Goal: Information Seeking & Learning: Learn about a topic

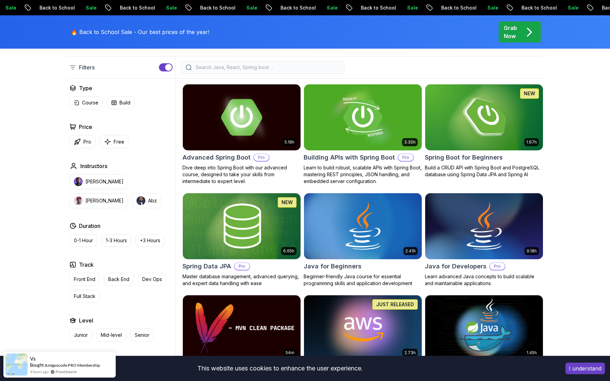
scroll to position [171, 0]
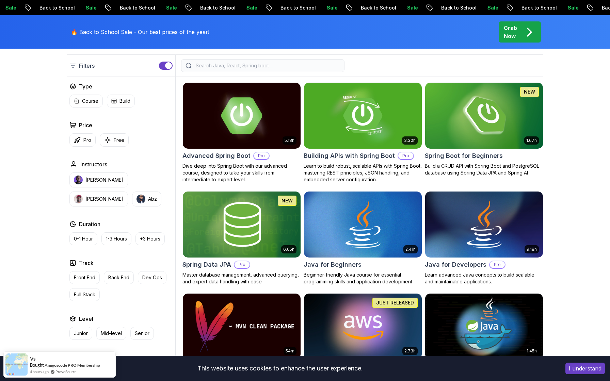
click at [258, 183] on p "Dive deep into Spring Boot with our advanced course, designed to take your skil…" at bounding box center [242, 173] width 119 height 20
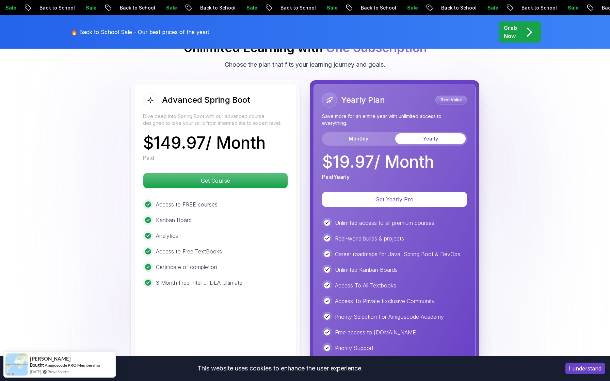
scroll to position [1522, 0]
click at [367, 134] on button "Monthly" at bounding box center [359, 139] width 70 height 11
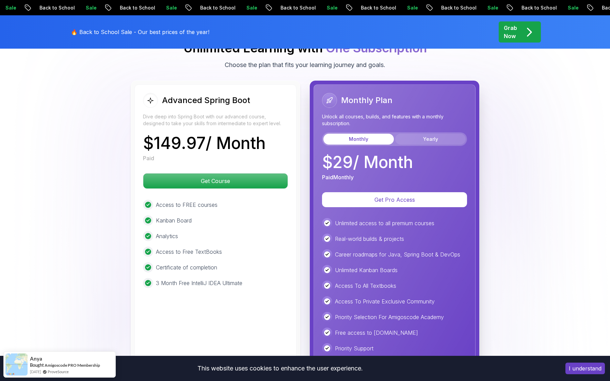
click at [407, 134] on button "Yearly" at bounding box center [430, 139] width 70 height 11
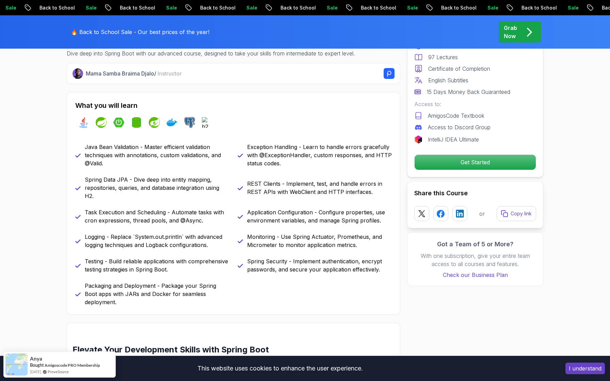
scroll to position [0, 0]
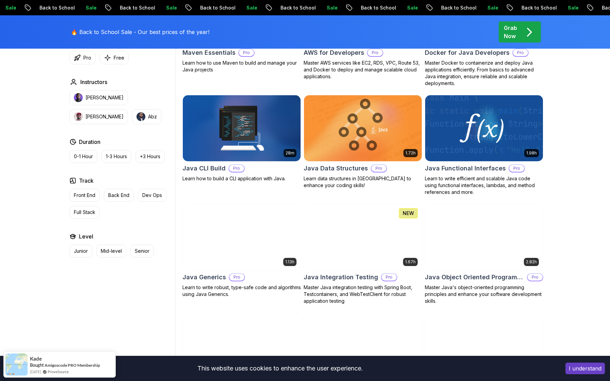
scroll to position [486, 0]
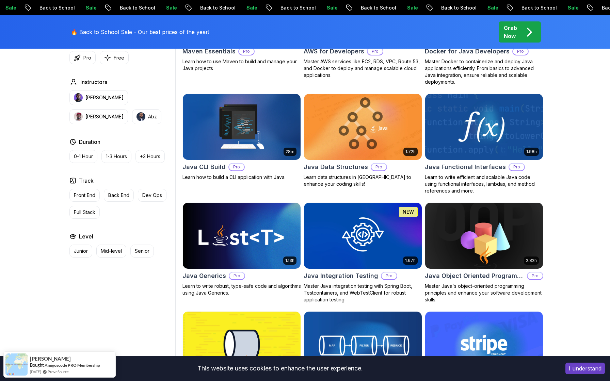
click at [499, 153] on img at bounding box center [484, 126] width 124 height 69
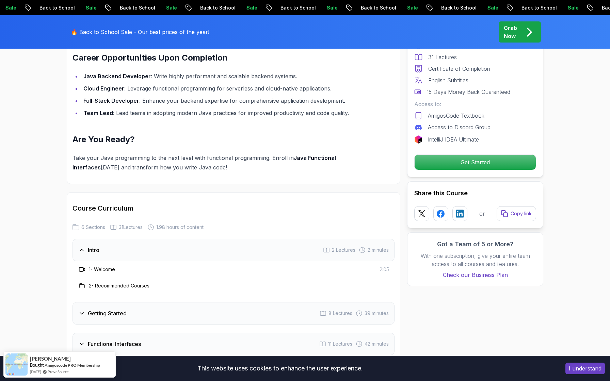
scroll to position [798, 0]
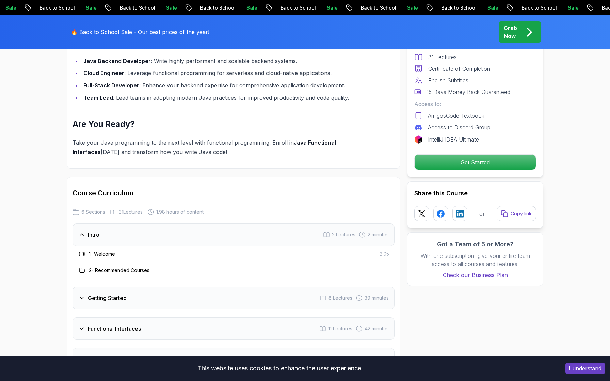
click at [108, 251] on div "1 - Welcome" at bounding box center [96, 254] width 37 height 8
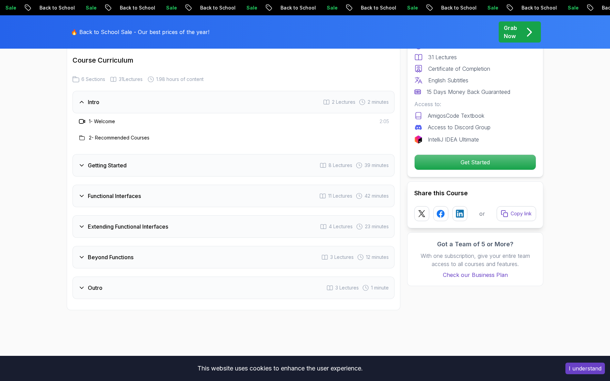
scroll to position [947, 0]
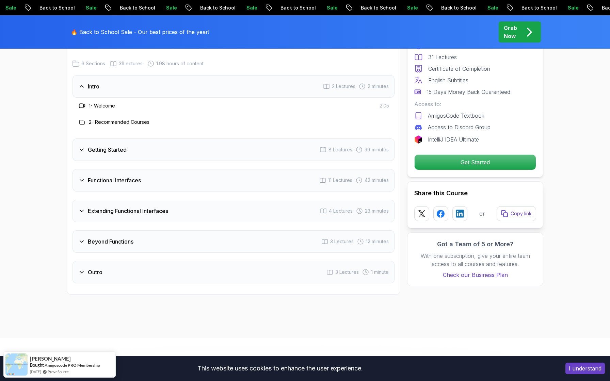
click at [124, 178] on h3 "Functional Interfaces" at bounding box center [114, 180] width 53 height 8
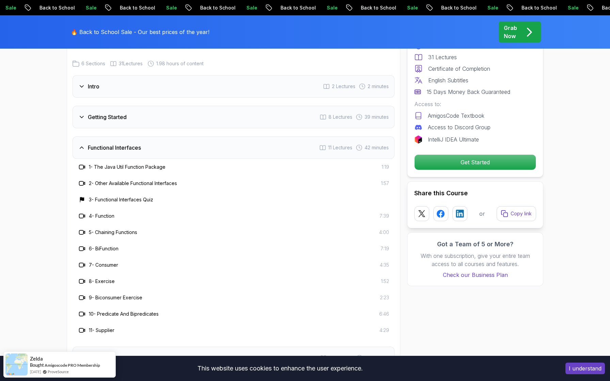
click at [139, 150] on h3 "Functional Interfaces" at bounding box center [114, 148] width 53 height 8
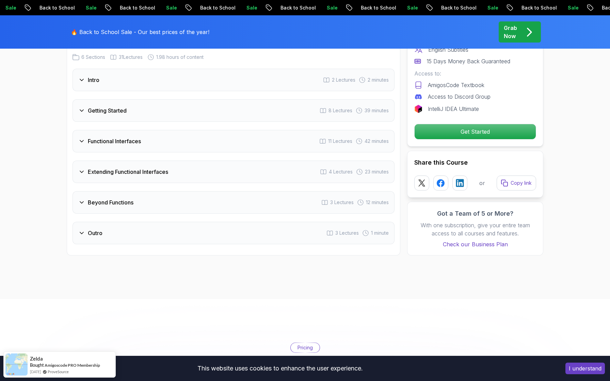
scroll to position [956, 0]
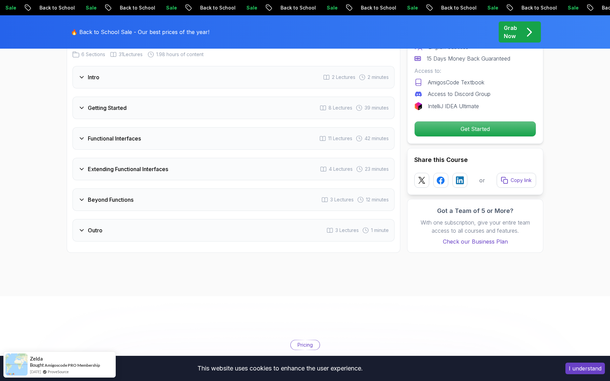
click at [139, 160] on div "Extending Functional Interfaces 4 Lectures 23 minutes" at bounding box center [234, 169] width 322 height 22
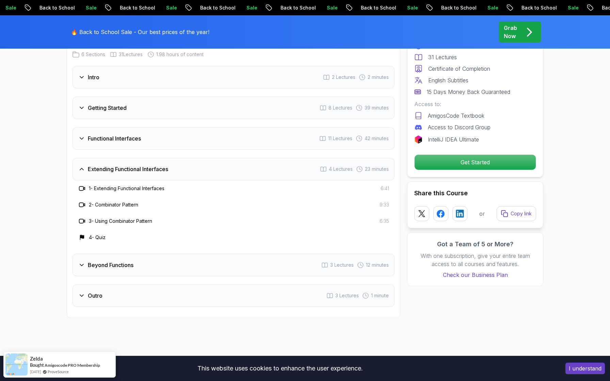
click at [130, 138] on h3 "Functional Interfaces" at bounding box center [114, 139] width 53 height 8
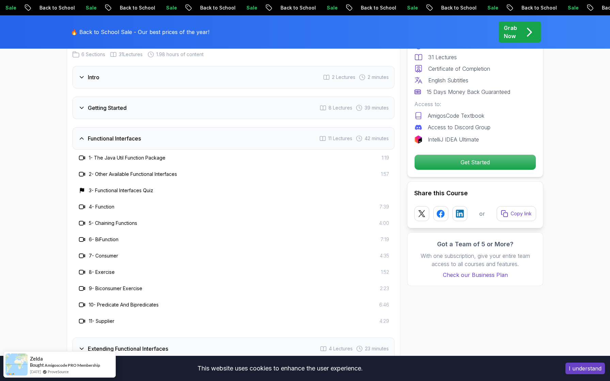
click at [134, 142] on h3 "Functional Interfaces" at bounding box center [114, 139] width 53 height 8
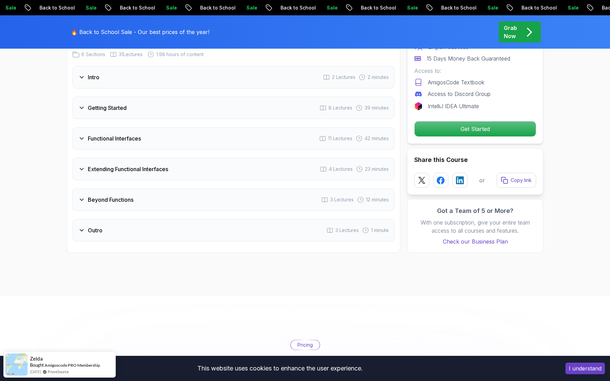
click at [154, 193] on div "Beyond Functions 3 Lectures 12 minutes" at bounding box center [234, 200] width 322 height 22
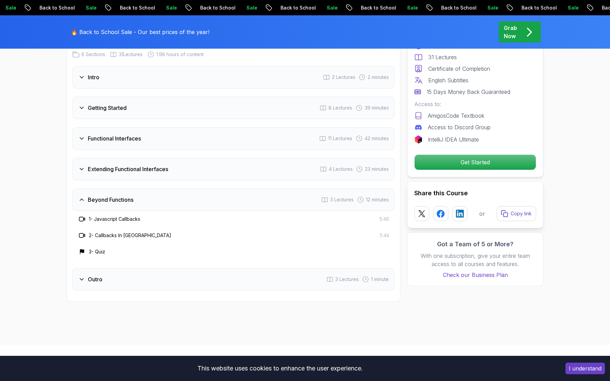
click at [154, 193] on div "Beyond Functions 3 Lectures 12 minutes" at bounding box center [234, 200] width 322 height 22
